Goal: Transaction & Acquisition: Purchase product/service

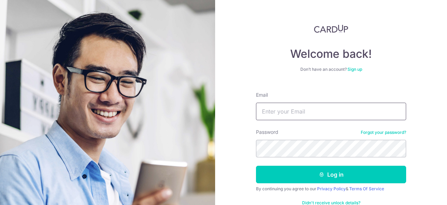
click at [315, 111] on input "Email" at bounding box center [331, 110] width 150 height 17
type input "daren3526@yahoo.com.sg"
click at [256, 165] on button "Log in" at bounding box center [331, 173] width 150 height 17
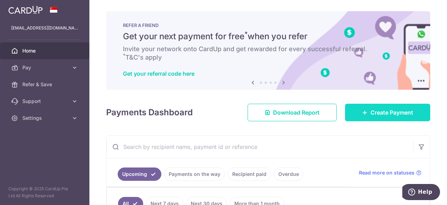
click at [377, 108] on span "Create Payment" at bounding box center [392, 112] width 43 height 8
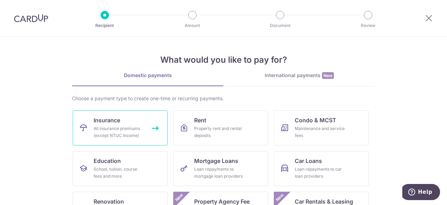
click at [106, 120] on span "Insurance" at bounding box center [107, 120] width 27 height 8
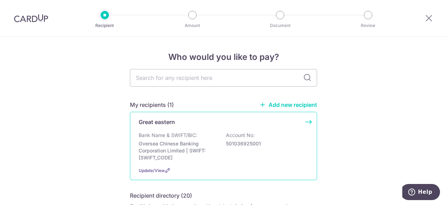
click at [200, 144] on p "Oversea Chinese Banking Corporation Limited | SWIFT: [SWIFT_CODE]" at bounding box center [178, 150] width 78 height 21
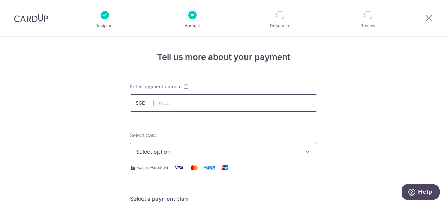
drag, startPoint x: 0, startPoint y: 0, endPoint x: 195, endPoint y: 104, distance: 220.8
click at [195, 104] on input "text" at bounding box center [223, 102] width 187 height 17
type input "9"
type input "819.91"
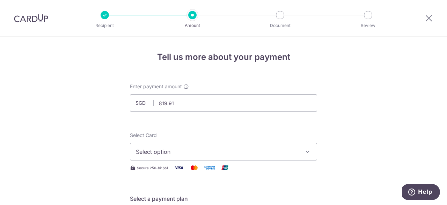
click at [308, 150] on icon "button" at bounding box center [308, 151] width 7 height 7
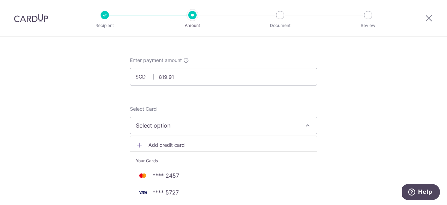
scroll to position [140, 0]
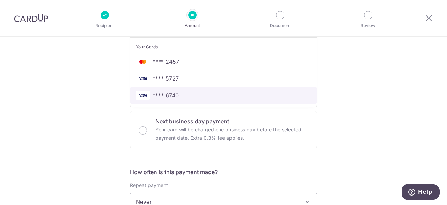
click at [173, 94] on span "**** 6740" at bounding box center [166, 95] width 26 height 8
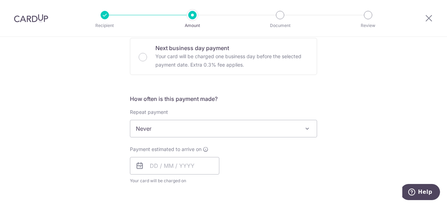
scroll to position [245, 0]
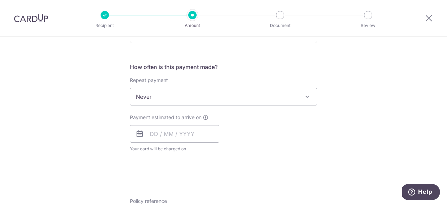
click at [309, 95] on span at bounding box center [307, 96] width 8 height 8
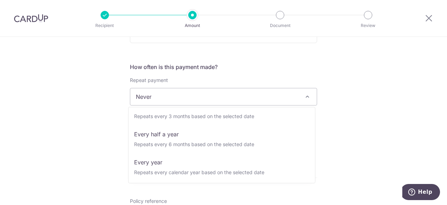
scroll to position [98, 0]
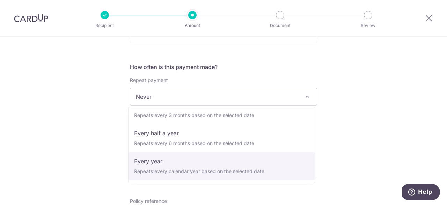
select select "6"
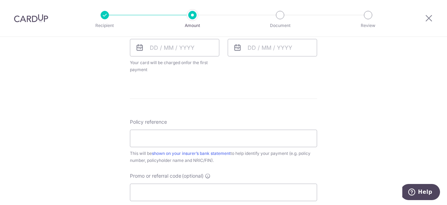
scroll to position [350, 0]
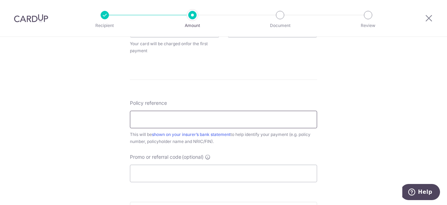
click at [197, 119] on input "Policy reference" at bounding box center [223, 118] width 187 height 17
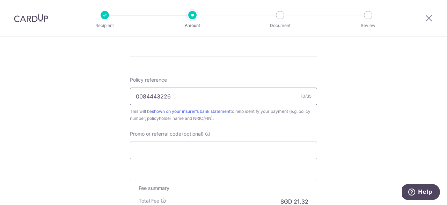
scroll to position [385, 0]
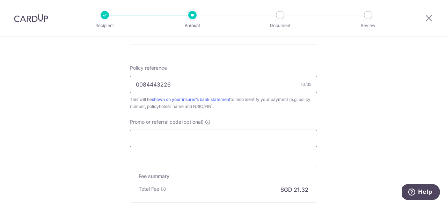
type input "0084443226"
click at [225, 142] on input "Promo or referral code (optional)" at bounding box center [223, 137] width 187 height 17
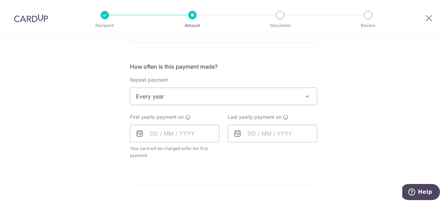
scroll to position [245, 0]
type input "REC185"
click at [155, 134] on input "text" at bounding box center [174, 133] width 89 height 17
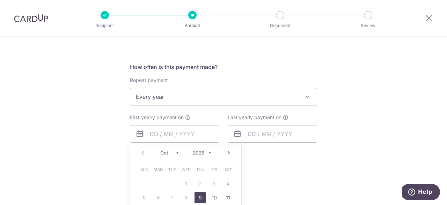
click at [137, 134] on icon at bounding box center [140, 133] width 8 height 8
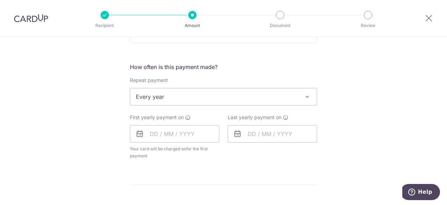
click at [137, 134] on icon at bounding box center [140, 133] width 8 height 8
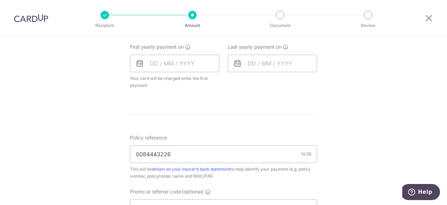
scroll to position [315, 0]
click at [149, 63] on input "text" at bounding box center [174, 63] width 89 height 17
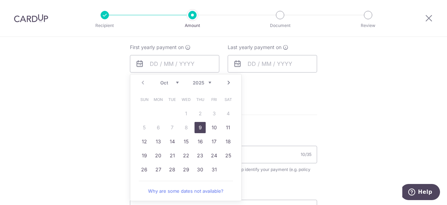
click at [200, 126] on link "9" at bounding box center [200, 127] width 11 height 11
type input "[DATE]"
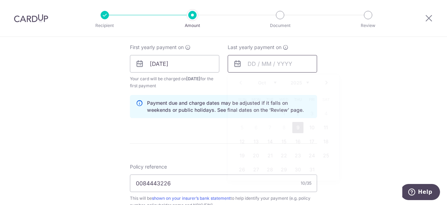
click at [251, 65] on input "text" at bounding box center [272, 63] width 89 height 17
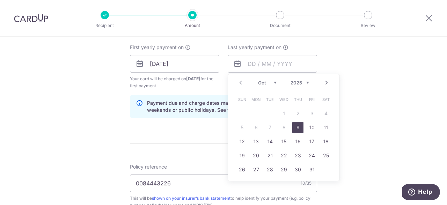
click at [375, 72] on div "Tell us more about your payment Enter payment amount SGD 819.91 819.91 Select C…" at bounding box center [223, 72] width 447 height 700
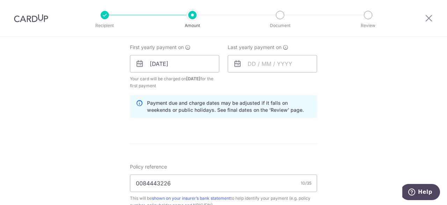
click at [235, 64] on icon at bounding box center [238, 63] width 8 height 8
click at [251, 60] on input "text" at bounding box center [272, 63] width 89 height 17
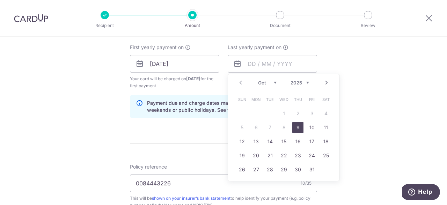
click at [304, 82] on select "2025 2026 2027 2028 2029 2030 2031 2032 2033 2034 2035" at bounding box center [300, 83] width 19 height 6
click at [296, 127] on link "8" at bounding box center [298, 127] width 11 height 11
type input "08/10/2026"
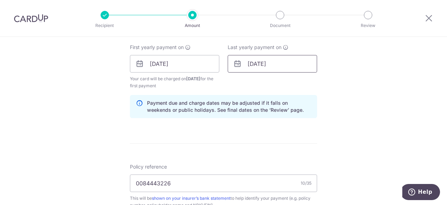
click at [265, 66] on input "08/10/2026" at bounding box center [272, 63] width 89 height 17
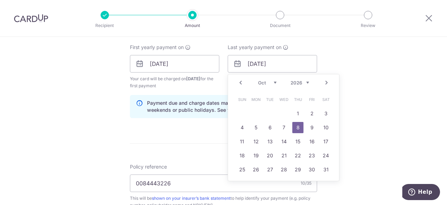
click at [364, 102] on div "Tell us more about your payment Enter payment amount SGD 819.91 819.91 Select C…" at bounding box center [223, 72] width 447 height 700
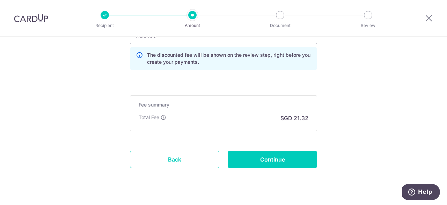
scroll to position [532, 0]
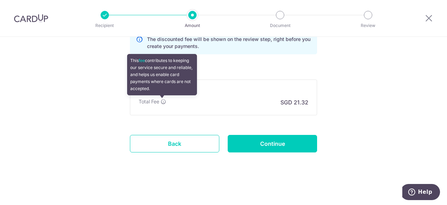
click at [162, 101] on icon at bounding box center [164, 102] width 6 height 6
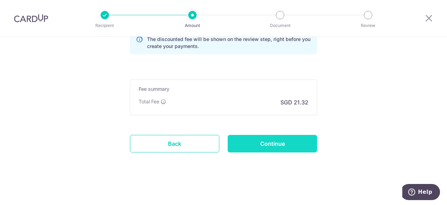
click at [273, 142] on input "Continue" at bounding box center [272, 143] width 89 height 17
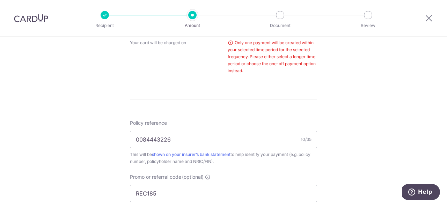
scroll to position [244, 0]
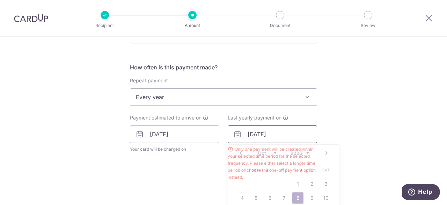
click at [286, 136] on input "[DATE]" at bounding box center [272, 133] width 89 height 17
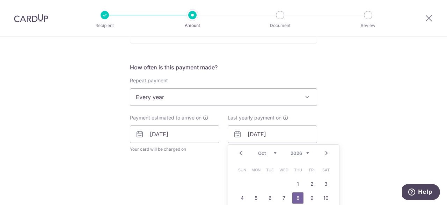
click at [241, 153] on link "Prev" at bounding box center [241, 153] width 8 height 8
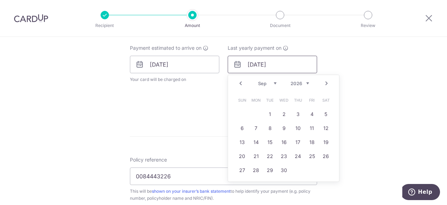
scroll to position [314, 0]
click at [307, 83] on select "2025 2026 2027 2028 2029 2030 2031 2032 2033 2034 2035" at bounding box center [300, 83] width 19 height 6
click at [295, 126] on link "9" at bounding box center [298, 127] width 11 height 11
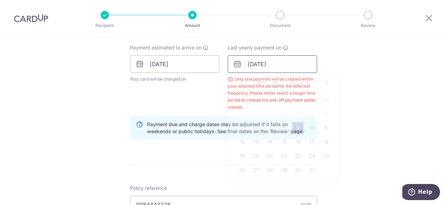
click at [281, 63] on input "[DATE]" at bounding box center [272, 63] width 89 height 17
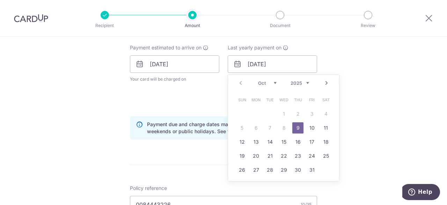
click at [306, 82] on select "2025 2026 2027 2028 2029 2030 2031 2032 2033 2034 2035" at bounding box center [300, 83] width 19 height 6
click at [297, 129] on link "8" at bounding box center [298, 127] width 11 height 11
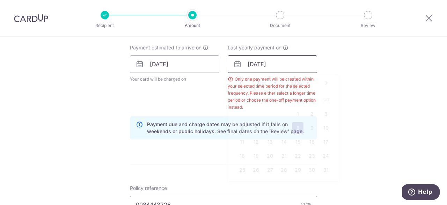
click at [280, 65] on input "08/10/2026" at bounding box center [272, 63] width 89 height 17
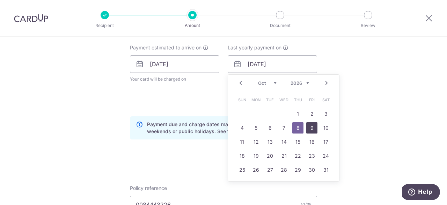
click at [308, 127] on link "9" at bounding box center [312, 127] width 11 height 11
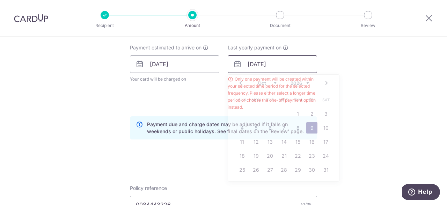
click at [279, 65] on input "09/10/2026" at bounding box center [272, 63] width 89 height 17
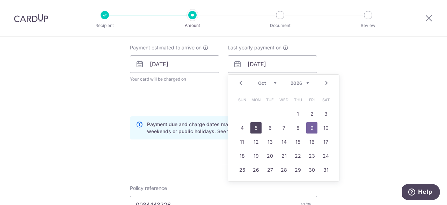
click at [251, 130] on link "5" at bounding box center [256, 127] width 11 height 11
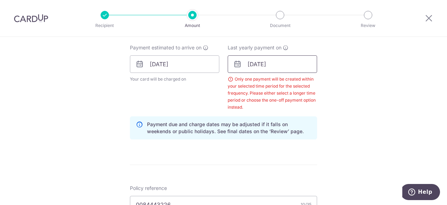
click at [287, 65] on input "05/10/2026" at bounding box center [272, 63] width 89 height 17
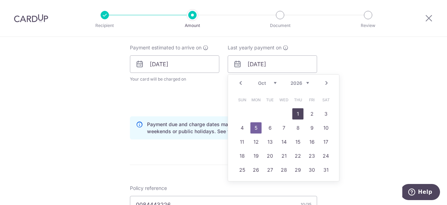
click at [297, 114] on link "1" at bounding box center [298, 113] width 11 height 11
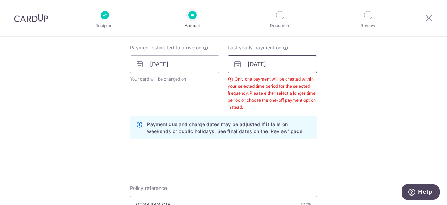
click at [281, 63] on input "01/10/2026" at bounding box center [272, 63] width 89 height 17
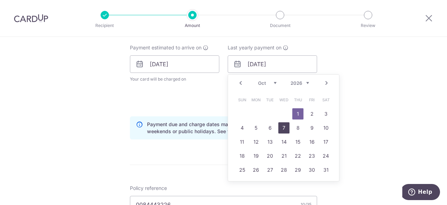
click at [281, 128] on link "7" at bounding box center [284, 127] width 11 height 11
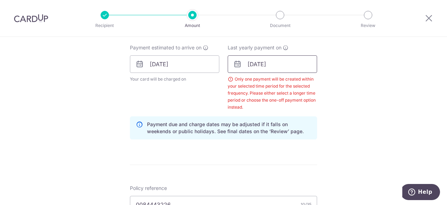
click at [281, 62] on input "07/10/2026" at bounding box center [272, 63] width 89 height 17
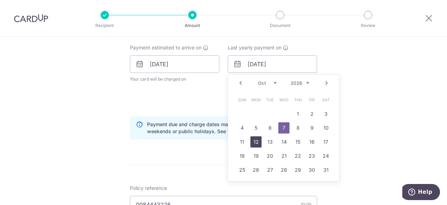
click at [257, 143] on link "12" at bounding box center [256, 141] width 11 height 11
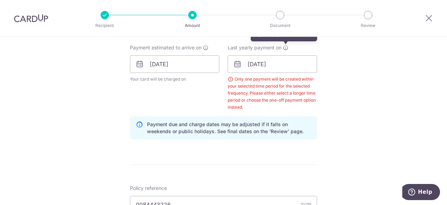
click at [285, 46] on icon at bounding box center [286, 48] width 6 height 6
click at [280, 65] on input "12/10/2026" at bounding box center [272, 63] width 89 height 17
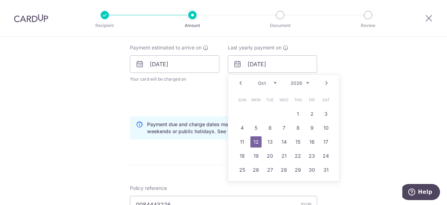
click at [273, 82] on select "Jan Feb Mar Apr May Jun Jul Aug Sep Oct Nov Dec" at bounding box center [267, 83] width 19 height 6
click at [256, 114] on link "2" at bounding box center [256, 113] width 11 height 11
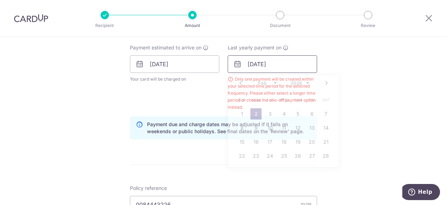
click at [260, 66] on input "02/02/2026" at bounding box center [272, 63] width 89 height 17
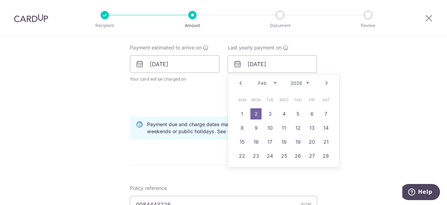
click at [275, 82] on div "Jan Feb Mar Apr May Jun Jul Aug Sep Oct Nov Dec 2025 2026 2027 2028 2029 2030 2…" at bounding box center [283, 83] width 51 height 6
click at [273, 83] on select "Jan Feb Mar Apr May Jun Jul Aug Sep Oct Nov Dec" at bounding box center [267, 83] width 19 height 6
click at [267, 127] on link "6" at bounding box center [270, 127] width 11 height 11
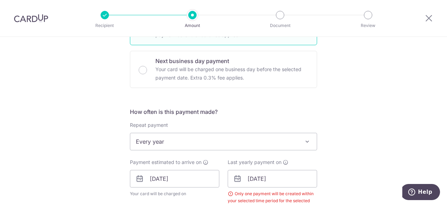
scroll to position [244, 0]
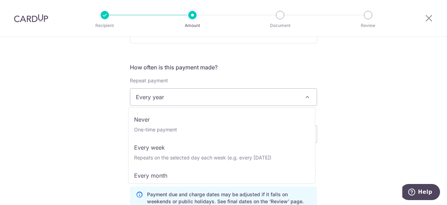
click at [303, 97] on span at bounding box center [307, 97] width 8 height 8
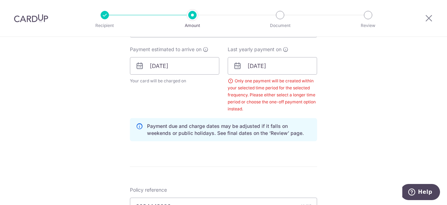
scroll to position [314, 0]
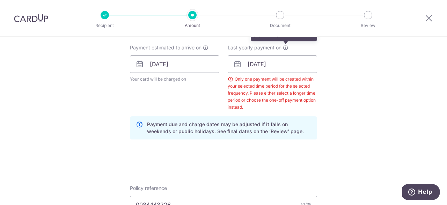
click at [283, 46] on icon at bounding box center [286, 48] width 6 height 6
click at [284, 61] on input "06/01/2026" at bounding box center [272, 63] width 89 height 17
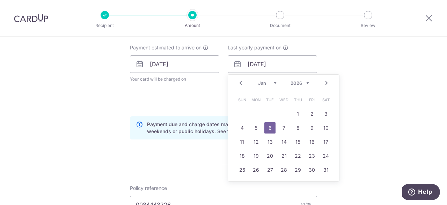
click at [306, 81] on select "2025 2026 2027 2028 2029 2030 2031 2032 2033 2034 2035" at bounding box center [300, 83] width 19 height 6
click at [298, 128] on link "9" at bounding box center [298, 127] width 11 height 11
type input "[DATE]"
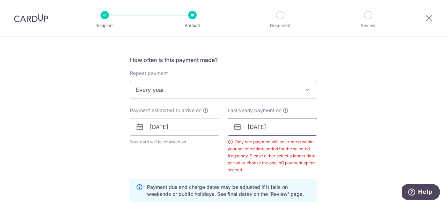
scroll to position [279, 0]
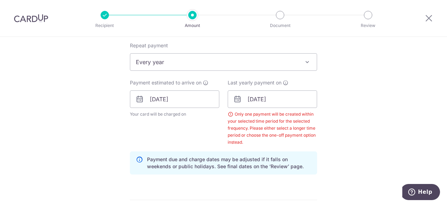
click at [285, 62] on span "Every year" at bounding box center [223, 61] width 187 height 17
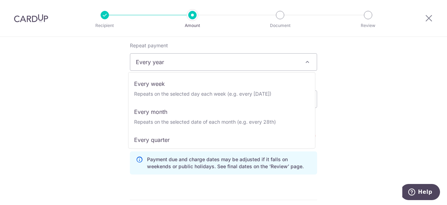
scroll to position [0, 0]
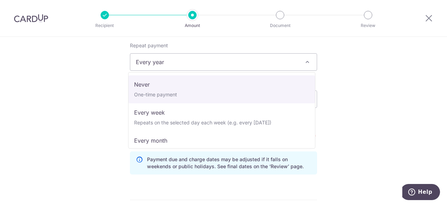
select select "1"
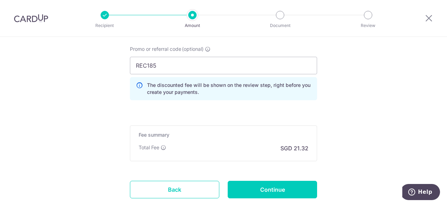
scroll to position [489, 0]
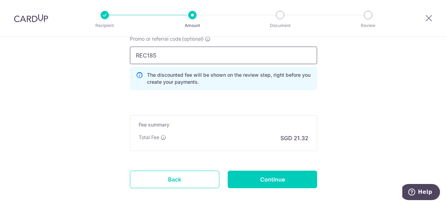
drag, startPoint x: 175, startPoint y: 54, endPoint x: 72, endPoint y: 77, distance: 106.1
type input "off225"
click at [269, 181] on input "Continue" at bounding box center [272, 178] width 89 height 17
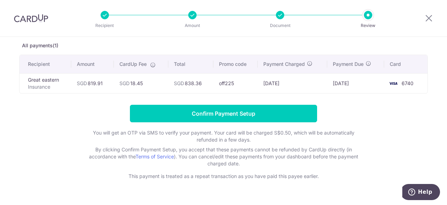
scroll to position [51, 0]
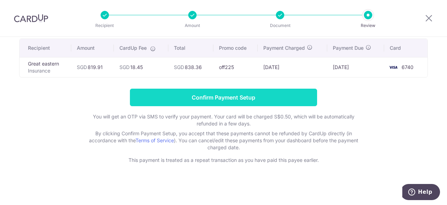
click at [227, 100] on input "Confirm Payment Setup" at bounding box center [223, 96] width 187 height 17
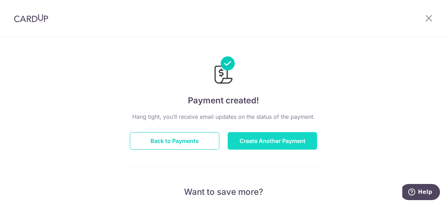
click at [270, 141] on button "Create Another Payment" at bounding box center [272, 140] width 89 height 17
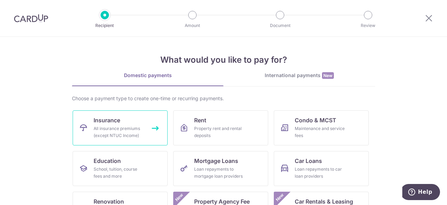
click at [104, 127] on div "All insurance premiums (except NTUC Income)" at bounding box center [119, 132] width 50 height 14
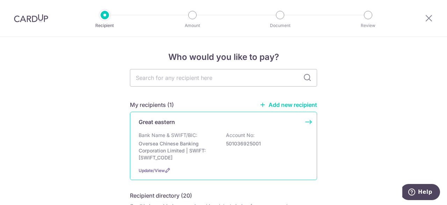
click at [181, 141] on p "Oversea Chinese Banking Corporation Limited | SWIFT: [SWIFT_CODE]" at bounding box center [178, 150] width 78 height 21
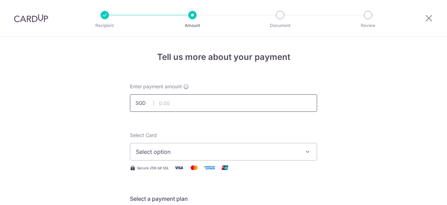
drag, startPoint x: 0, startPoint y: 0, endPoint x: 213, endPoint y: 103, distance: 236.6
click at [213, 103] on input "text" at bounding box center [223, 102] width 187 height 17
type input "2,750.50"
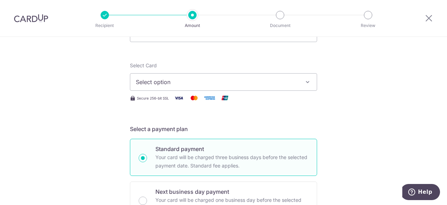
scroll to position [70, 0]
click at [307, 82] on icon "button" at bounding box center [308, 81] width 7 height 7
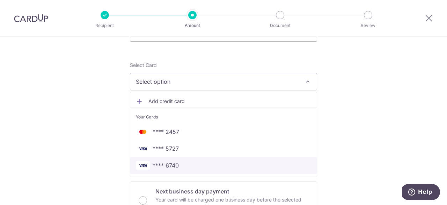
click at [171, 167] on span "**** 6740" at bounding box center [166, 165] width 26 height 8
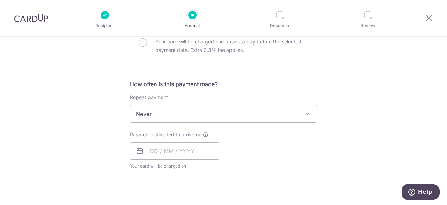
scroll to position [245, 0]
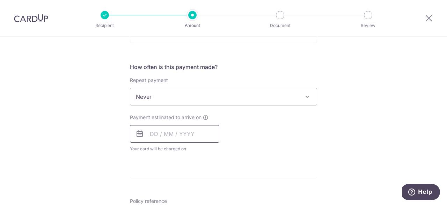
click at [177, 134] on input "text" at bounding box center [174, 133] width 89 height 17
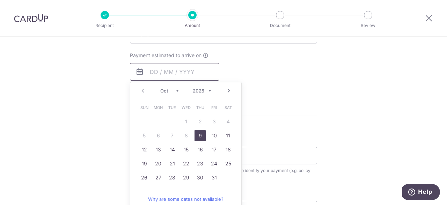
scroll to position [315, 0]
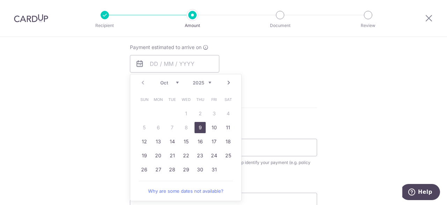
click at [198, 130] on link "9" at bounding box center [200, 127] width 11 height 11
type input "[DATE]"
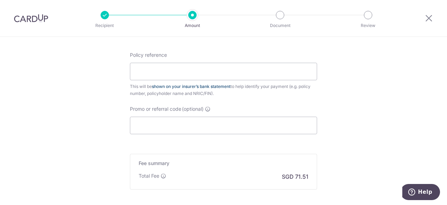
scroll to position [420, 0]
click at [200, 70] on input "Policy reference" at bounding box center [223, 70] width 187 height 17
type input "0050598369"
click at [207, 122] on input "Promo or referral code (optional)" at bounding box center [223, 124] width 187 height 17
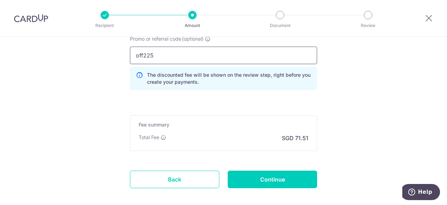
scroll to position [489, 0]
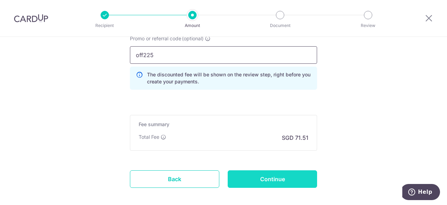
type input "off225"
drag, startPoint x: 274, startPoint y: 179, endPoint x: 309, endPoint y: 178, distance: 35.7
click at [275, 178] on input "Continue" at bounding box center [272, 178] width 89 height 17
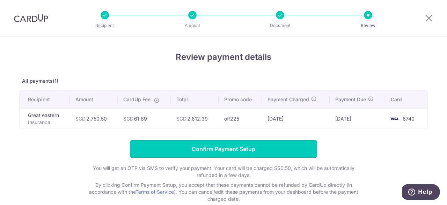
click at [216, 147] on input "Confirm Payment Setup" at bounding box center [223, 148] width 187 height 17
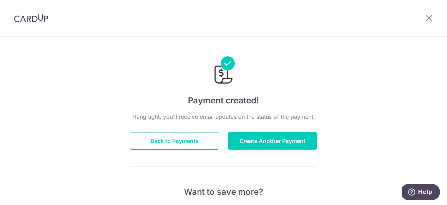
click at [170, 141] on button "Back to Payments" at bounding box center [174, 140] width 89 height 17
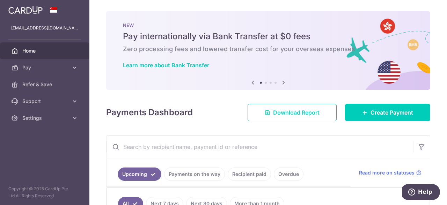
click at [298, 113] on span "Download Report" at bounding box center [296, 112] width 46 height 8
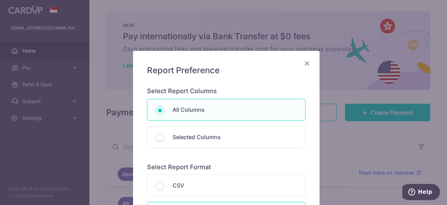
click at [304, 62] on icon "Close" at bounding box center [307, 63] width 8 height 9
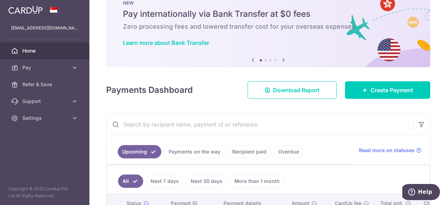
scroll to position [119, 0]
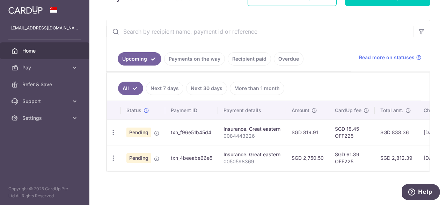
click at [349, 130] on td "SGD 18.45 OFF225" at bounding box center [352, 132] width 45 height 26
click at [140, 132] on span "Pending" at bounding box center [139, 132] width 25 height 10
